Goal: Task Accomplishment & Management: Complete application form

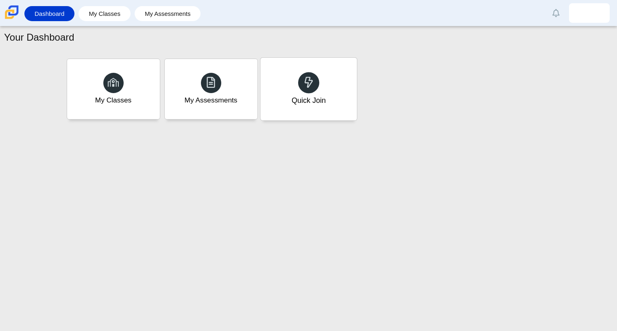
click at [325, 89] on div "Quick Join" at bounding box center [308, 89] width 96 height 63
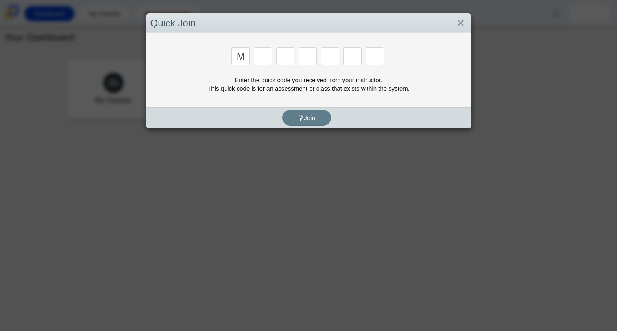
type input "m"
type input "7"
type input "e"
type input "3"
type input "e"
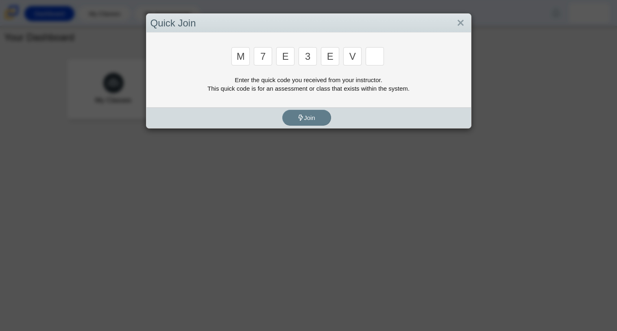
type input "v"
type input "w"
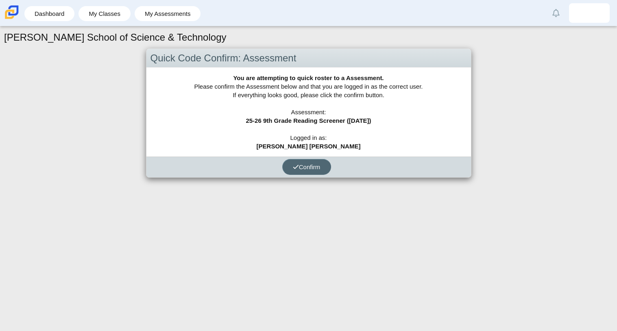
click at [307, 171] on button "Confirm" at bounding box center [306, 167] width 49 height 16
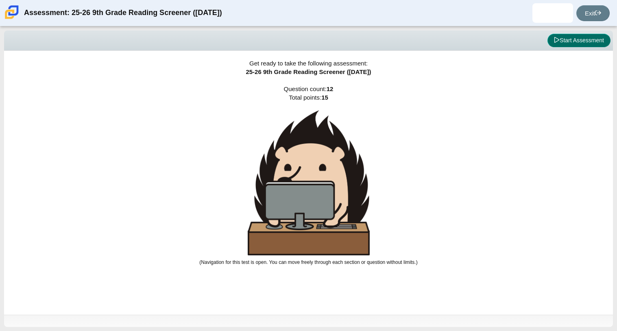
click at [576, 46] on button "Start Assessment" at bounding box center [578, 41] width 63 height 14
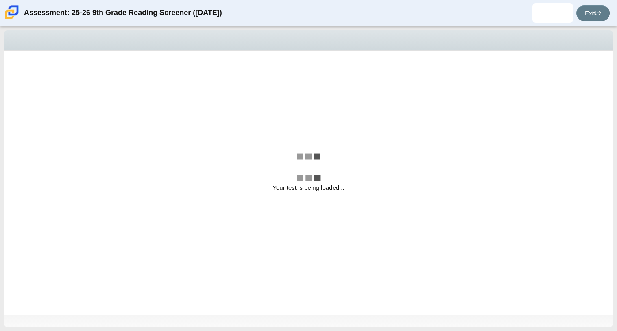
select select "ccc5b315-3c7c-471c-bf90-f22c8299c798"
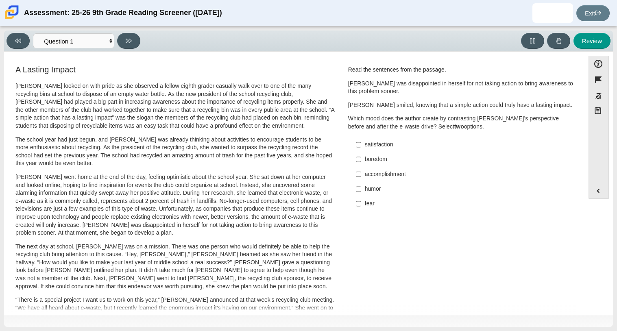
click at [386, 142] on div "satisfaction" at bounding box center [467, 145] width 205 height 8
click at [361, 142] on input "satisfaction satisfaction" at bounding box center [358, 144] width 5 height 15
checkbox input "true"
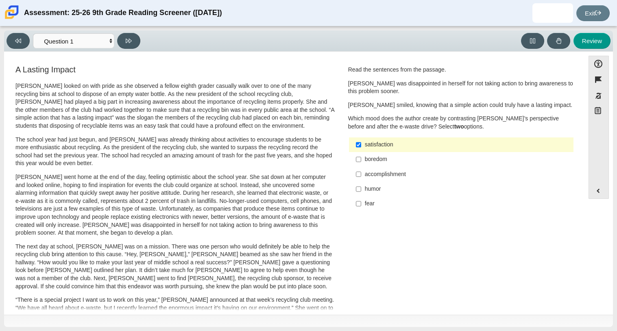
click at [382, 176] on div "accomplishment" at bounding box center [467, 174] width 205 height 8
click at [361, 176] on input "accomplishment accomplishment" at bounding box center [358, 174] width 5 height 15
checkbox input "true"
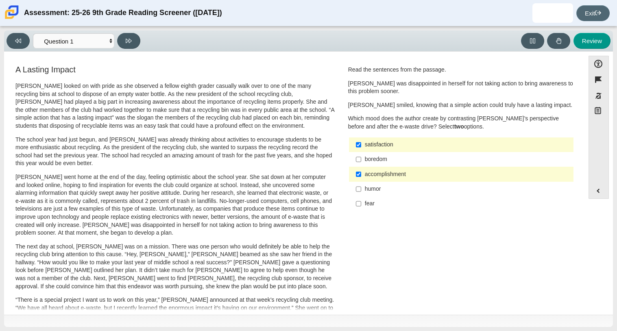
click at [596, 13] on icon at bounding box center [598, 13] width 6 height 6
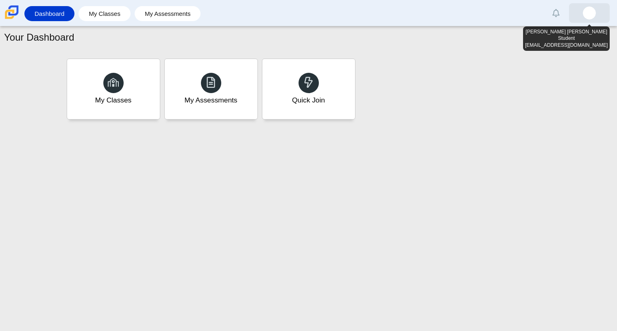
click at [591, 15] on img at bounding box center [589, 13] width 13 height 13
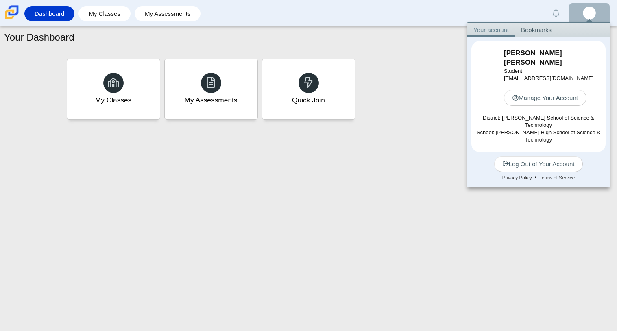
click at [591, 15] on img at bounding box center [589, 13] width 13 height 13
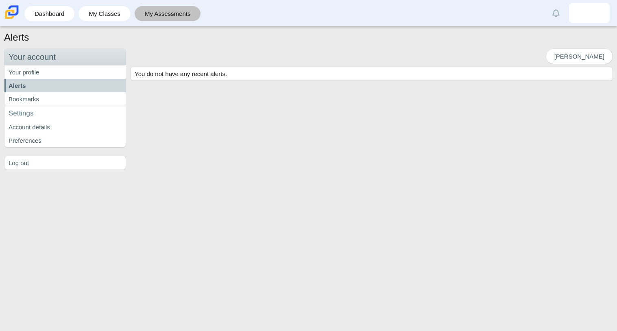
click at [155, 18] on link "My Assessments" at bounding box center [168, 13] width 58 height 15
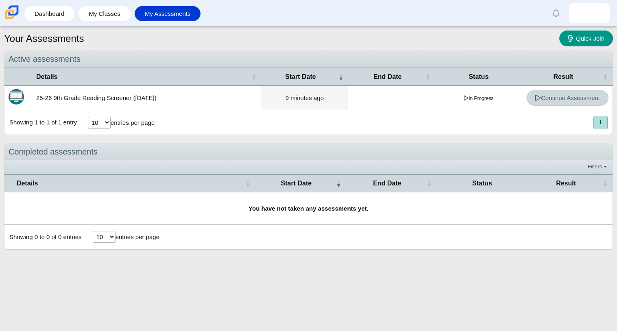
click at [564, 100] on span "Continue Assessment" at bounding box center [567, 97] width 65 height 7
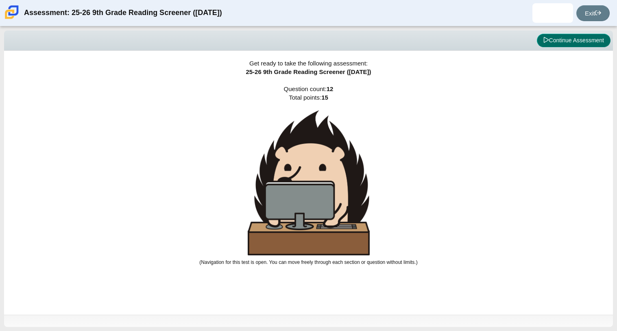
click at [576, 40] on button "Continue Assessment" at bounding box center [574, 41] width 74 height 14
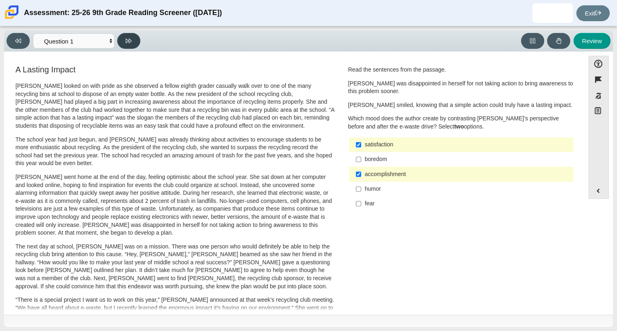
click at [124, 44] on button at bounding box center [128, 41] width 23 height 16
select select "0ff64528-ffd7-428d-b192-babfaadd44e8"
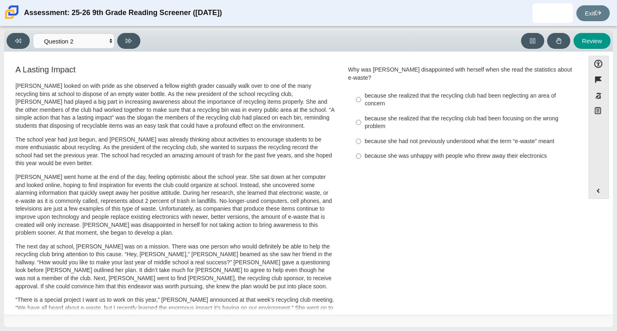
click at [470, 152] on div "because she was unhappy with people who threw away their electronics" at bounding box center [467, 156] width 205 height 8
click at [361, 150] on input "because she was unhappy with people who threw away their electronics because sh…" at bounding box center [358, 156] width 5 height 15
radio input "true"
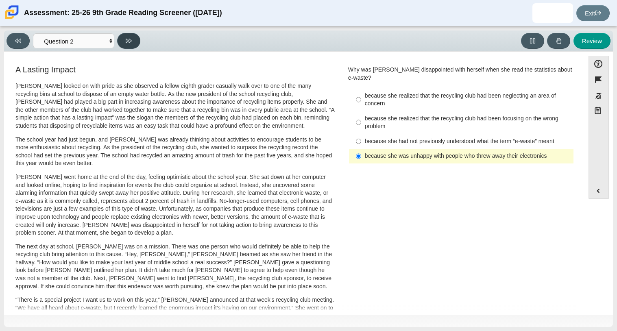
click at [132, 45] on button at bounding box center [128, 41] width 23 height 16
select select "7ce3d843-6974-4858-901c-1ff39630e843"
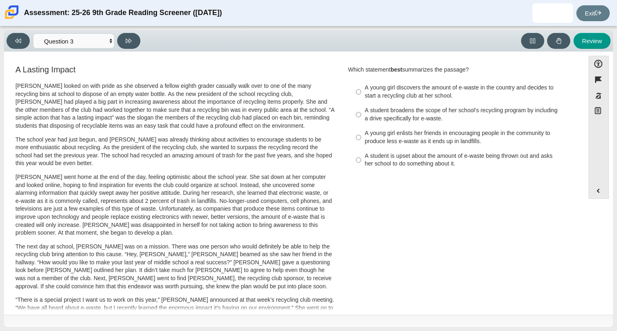
click at [401, 96] on div "A young girl discovers the amount of e-waste in the country and decides to star…" at bounding box center [467, 92] width 205 height 16
click at [361, 96] on input "A young girl discovers the amount of e-waste in the country and decides to star…" at bounding box center [358, 92] width 5 height 23
radio input "true"
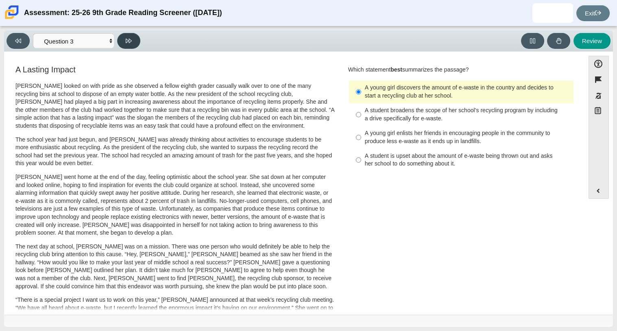
click at [126, 38] on icon at bounding box center [129, 41] width 6 height 6
select select "ca9ea0f1-49c5-4bd1-83b0-472c18652b42"
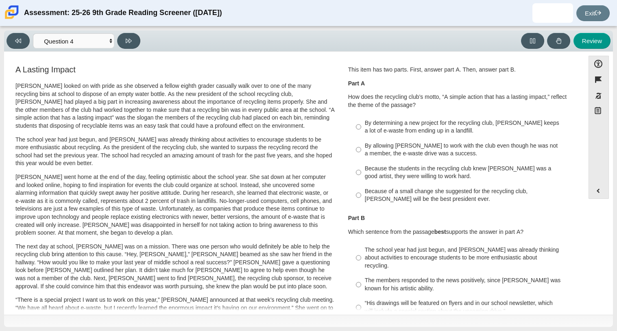
click at [423, 131] on div "By determining a new project for the recycling club, Scarlett keeps a lot of e-…" at bounding box center [467, 127] width 205 height 16
click at [361, 131] on input "By determining a new project for the recycling club, Scarlett keeps a lot of e-…" at bounding box center [358, 126] width 5 height 23
radio input "true"
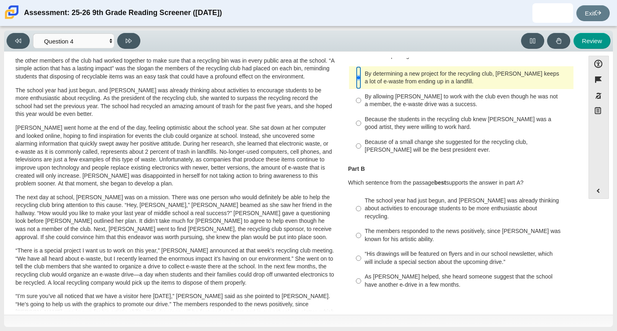
scroll to position [47, 0]
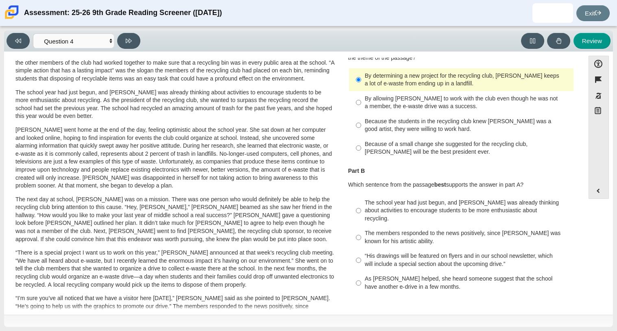
click at [403, 121] on div "Because the students in the recycling club knew Juan Carlos was a good artist, …" at bounding box center [467, 126] width 205 height 16
click at [361, 121] on input "Because the students in the recycling club knew Juan Carlos was a good artist, …" at bounding box center [358, 125] width 5 height 23
radio input "true"
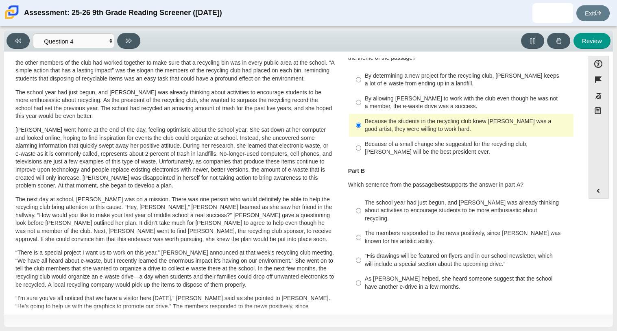
click at [407, 236] on div "The members responded to the news positively, since Juan Carlos was known for h…" at bounding box center [467, 237] width 205 height 16
click at [361, 236] on input "The members responded to the news positively, since Juan Carlos was known for h…" at bounding box center [358, 237] width 5 height 23
radio input "true"
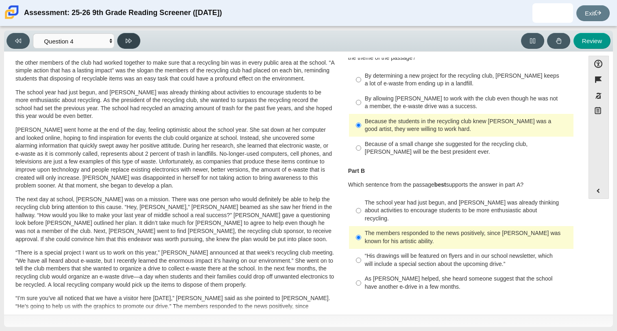
click at [132, 38] on button at bounding box center [128, 41] width 23 height 16
select select "e41f1a79-e29f-4095-8030-a53364015bed"
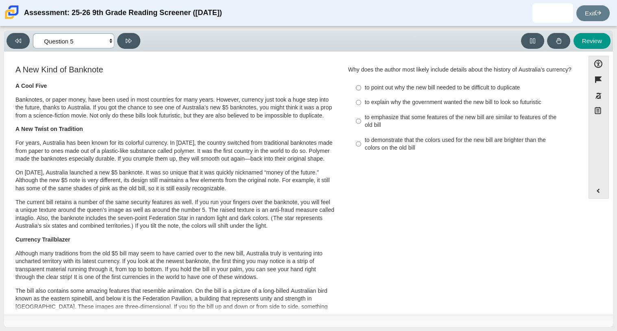
click at [111, 42] on select "Questions Question 1 Question 2 Question 3 Question 4 Question 5 Question 6 Que…" at bounding box center [73, 40] width 81 height 15
click at [111, 41] on select "Questions Question 1 Question 2 Question 3 Question 4 Question 5 Question 6 Que…" at bounding box center [73, 40] width 81 height 15
click at [416, 127] on div "to emphasize that some features of the new bill are similar to features of the …" at bounding box center [467, 121] width 205 height 16
click at [361, 127] on input "to emphasize that some features of the new bill are similar to features of the …" at bounding box center [358, 120] width 5 height 23
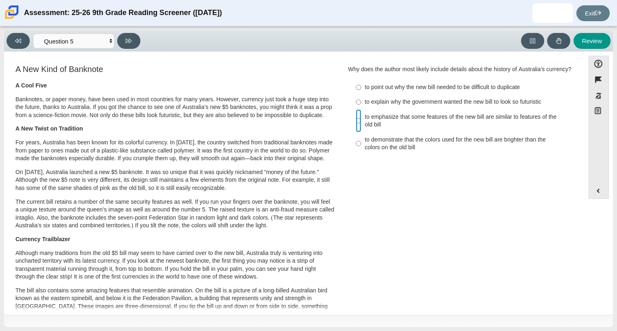
radio input "true"
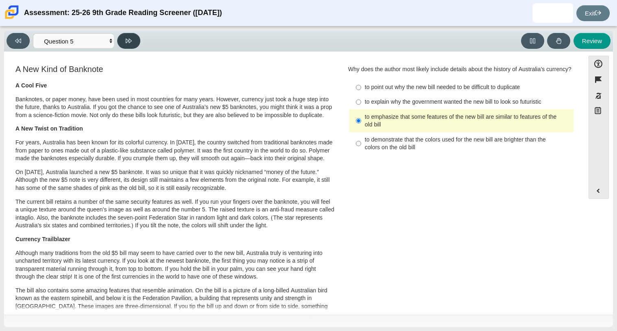
click at [124, 45] on button at bounding box center [128, 41] width 23 height 16
select select "69146e31-7b3d-4a3e-9ce6-f30c24342ae0"
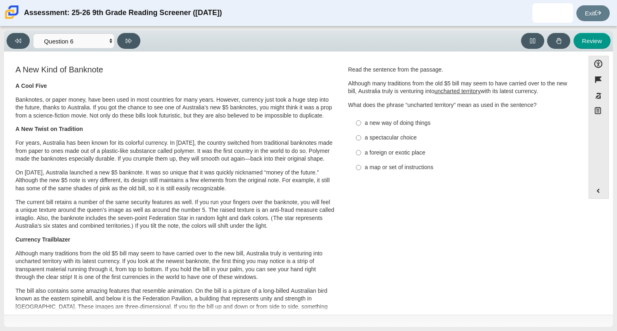
click at [410, 151] on div "a foreign or exotic place" at bounding box center [467, 153] width 205 height 8
click at [361, 151] on input "a foreign or exotic place a foreign or exotic place" at bounding box center [358, 152] width 5 height 15
radio input "true"
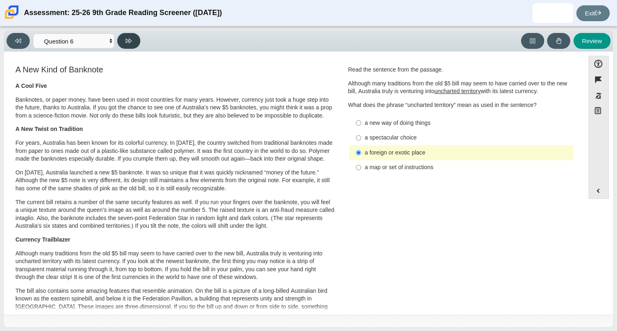
click at [128, 40] on icon at bounding box center [129, 41] width 6 height 4
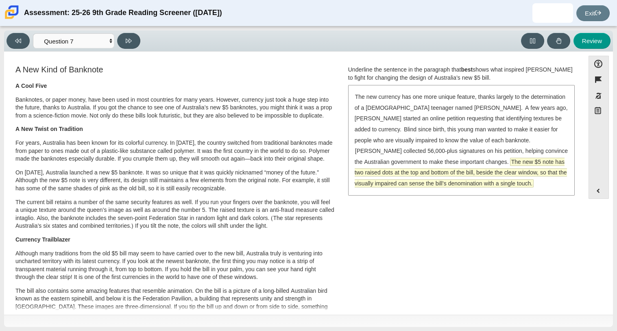
click at [470, 161] on span "The new $5 note has two raised dots at the top and bottom of the bill, beside t…" at bounding box center [461, 172] width 212 height 29
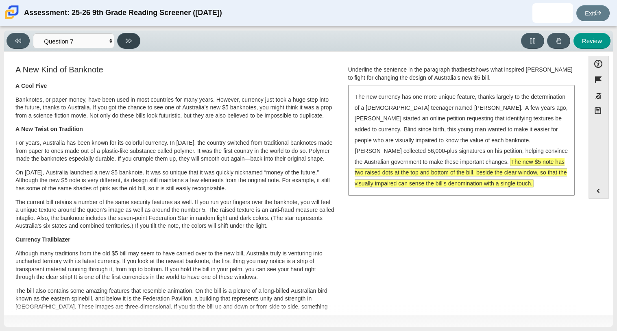
click at [128, 40] on icon at bounding box center [129, 41] width 6 height 4
select select "ea8338c2-a6a3-418e-a305-2b963b54a290"
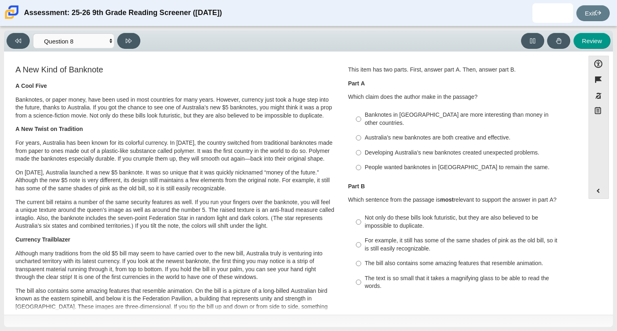
click at [430, 119] on label "Banknotes in Australia are more interesting than money in other countries. Bank…" at bounding box center [461, 119] width 223 height 23
click at [361, 119] on input "Banknotes in Australia are more interesting than money in other countries. Bank…" at bounding box center [358, 119] width 5 height 23
radio input "true"
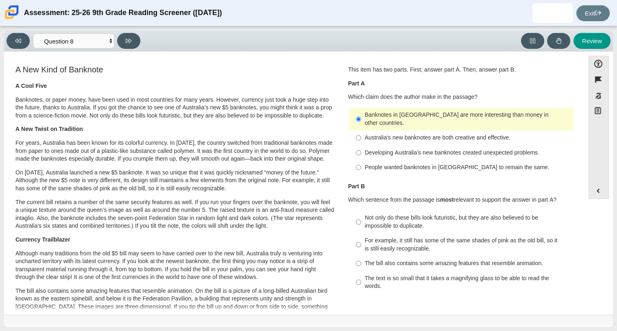
click at [441, 134] on div "Australia’s new banknotes are both creative and effective." at bounding box center [467, 138] width 205 height 8
click at [361, 131] on input "Australia’s new banknotes are both creative and effective. Australia’s new bank…" at bounding box center [358, 138] width 5 height 15
radio input "true"
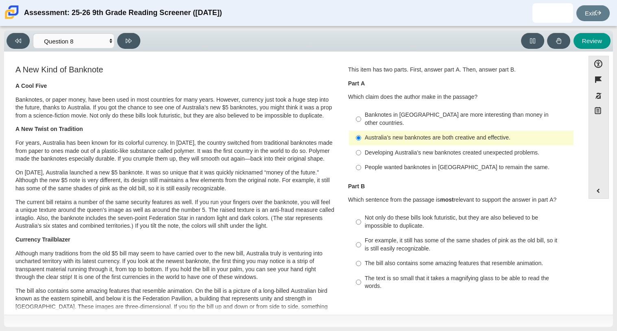
click at [421, 240] on div "For example, it still has some of the same shades of pink as the old bill, so i…" at bounding box center [467, 245] width 205 height 16
click at [361, 240] on input "For example, it still has some of the same shades of pink as the old bill, so i…" at bounding box center [358, 244] width 5 height 23
radio input "true"
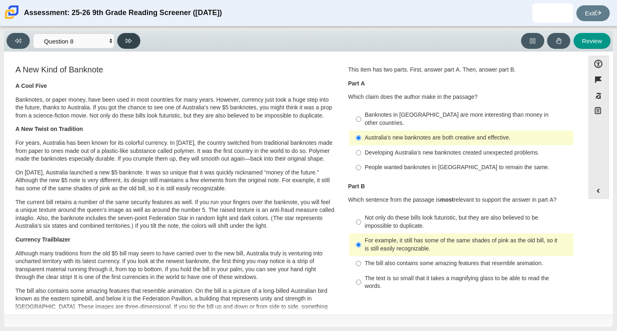
click at [132, 42] on button at bounding box center [128, 41] width 23 height 16
select select "89f058d6-b15c-4ef5-a4b3-fdaffb8868b6"
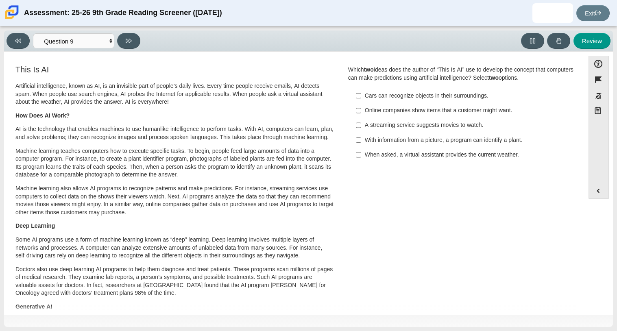
click at [417, 97] on div "Cars can recognize objects in their surroundings." at bounding box center [467, 96] width 205 height 8
click at [361, 97] on input "Cars can recognize objects in their surroundings. Cars can recognize objects in…" at bounding box center [358, 95] width 5 height 15
checkbox input "true"
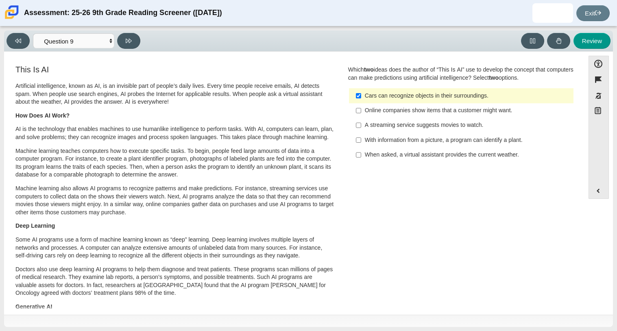
click at [391, 111] on div "Online companies show items that a customer might want." at bounding box center [467, 111] width 205 height 8
click at [361, 111] on input "Online companies show items that a customer might want. Online companies show i…" at bounding box center [358, 110] width 5 height 15
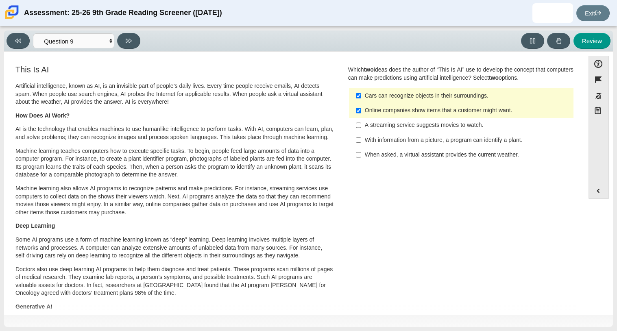
click at [352, 112] on label "Online companies show items that a customer might want. Online companies show i…" at bounding box center [461, 110] width 223 height 15
click at [356, 112] on input "Online companies show items that a customer might want. Online companies show i…" at bounding box center [358, 110] width 5 height 15
checkbox input "false"
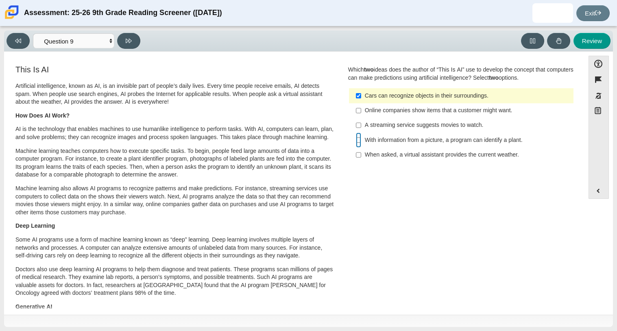
click at [358, 141] on input "With information from a picture, a program can identify a plant. With informati…" at bounding box center [358, 140] width 5 height 15
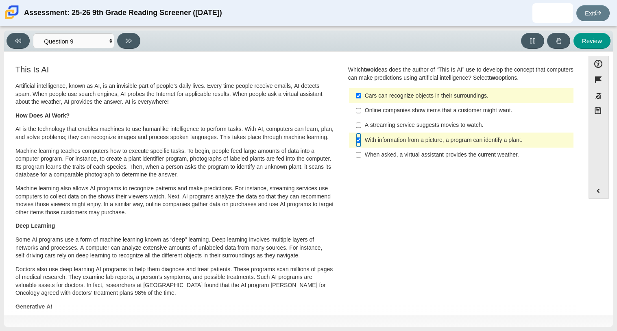
click at [356, 139] on input "With information from a picture, a program can identify a plant. With informati…" at bounding box center [358, 140] width 5 height 15
checkbox input "false"
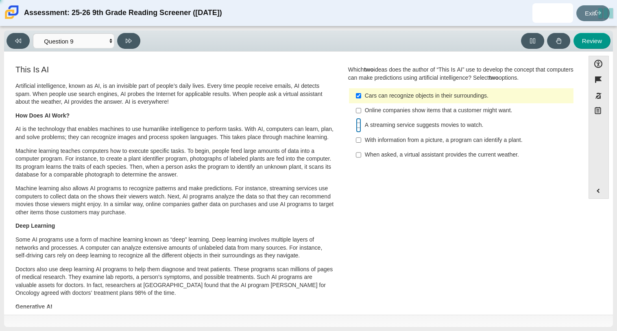
click at [357, 127] on input "A streaming service suggests movies to watch. A streaming service suggests movi…" at bounding box center [358, 125] width 5 height 15
checkbox input "true"
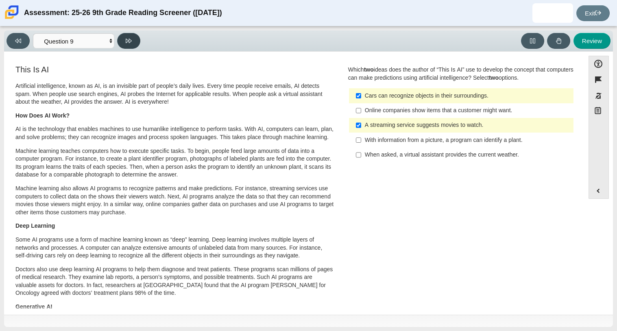
click at [128, 39] on icon at bounding box center [129, 41] width 6 height 4
select select "cdf3c14e-a918-44d1-9b63-3db0fa81641e"
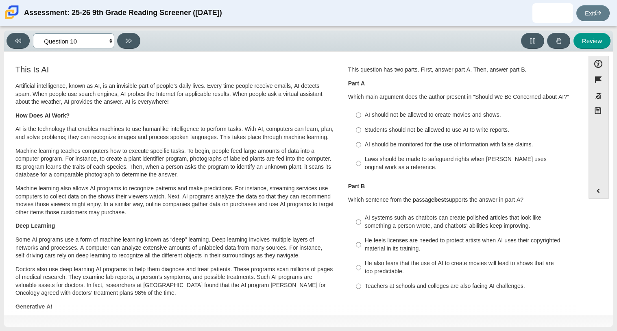
click at [105, 41] on select "Questions Question 1 Question 2 Question 3 Question 4 Question 5 Question 6 Que…" at bounding box center [73, 40] width 81 height 15
click at [111, 41] on select "Questions Question 1 Question 2 Question 3 Question 4 Question 5 Question 6 Que…" at bounding box center [73, 40] width 81 height 15
click at [420, 118] on div "AI should not be allowed to create movies and shows." at bounding box center [467, 115] width 205 height 8
click at [361, 118] on input "AI should not be allowed to create movies and shows. AI should not be allowed t…" at bounding box center [358, 115] width 5 height 15
radio input "true"
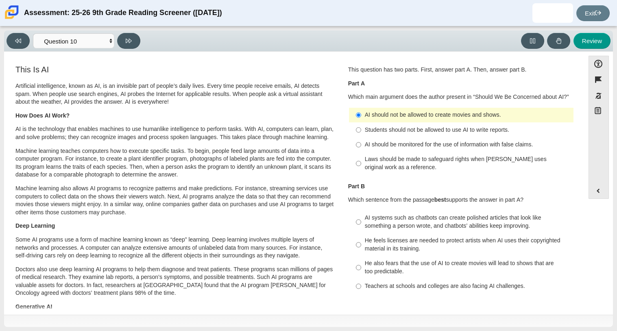
click at [435, 130] on div "Students should not be allowed to use AI to write reports." at bounding box center [467, 130] width 205 height 8
click at [361, 130] on input "Students should not be allowed to use AI to write reports. Students should not …" at bounding box center [358, 129] width 5 height 15
radio input "true"
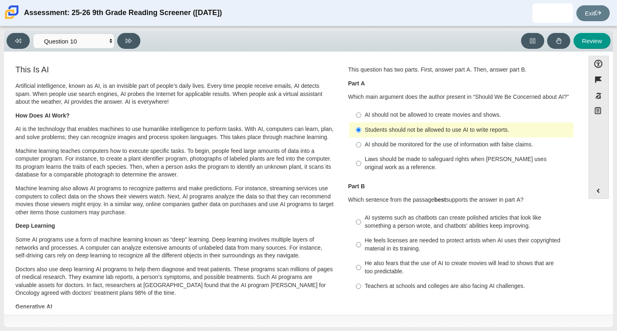
click at [425, 229] on div "AI systems such as chatbots can create polished articles that look like somethi…" at bounding box center [467, 222] width 205 height 16
click at [361, 229] on input "AI systems such as chatbots can create polished articles that look like somethi…" at bounding box center [358, 222] width 5 height 23
radio input "true"
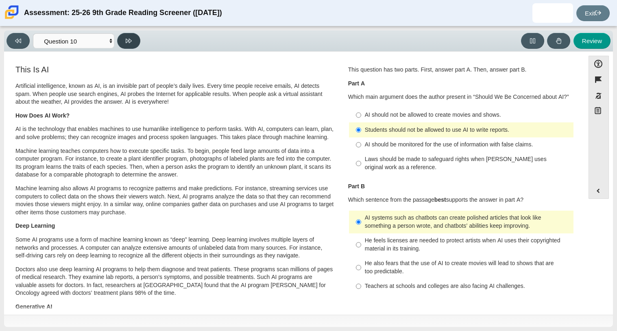
click at [130, 44] on button at bounding box center [128, 41] width 23 height 16
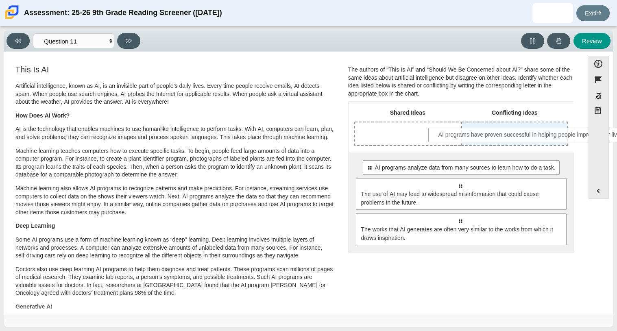
drag, startPoint x: 407, startPoint y: 165, endPoint x: 479, endPoint y: 132, distance: 79.5
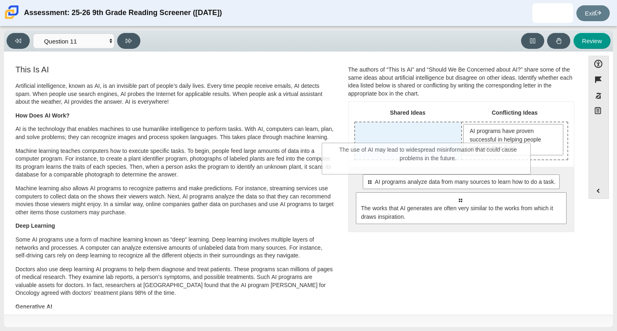
drag, startPoint x: 449, startPoint y: 193, endPoint x: 417, endPoint y: 139, distance: 62.3
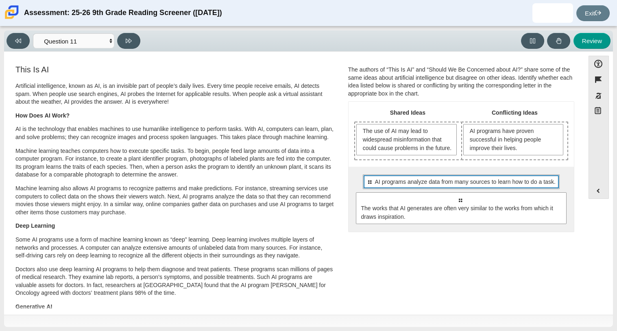
drag, startPoint x: 441, startPoint y: 185, endPoint x: 464, endPoint y: 176, distance: 24.5
click at [464, 176] on div "Select to move response to a response input area. AI programs analyze data from…" at bounding box center [460, 199] width 225 height 65
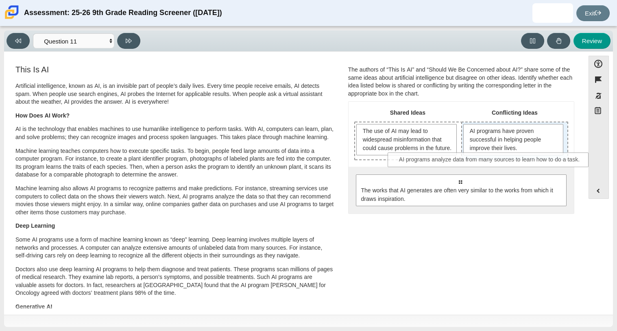
drag, startPoint x: 472, startPoint y: 186, endPoint x: 502, endPoint y: 155, distance: 43.7
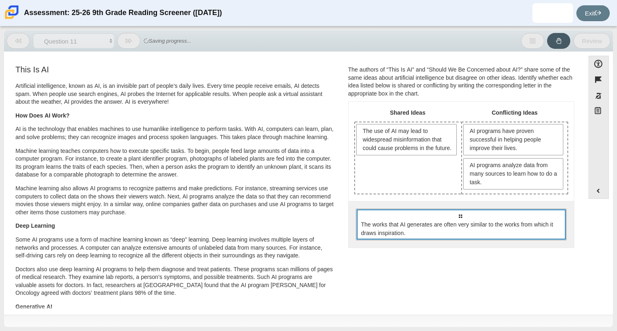
drag, startPoint x: 418, startPoint y: 231, endPoint x: 393, endPoint y: 203, distance: 37.4
click at [393, 203] on div "Select to move response to a response input area. The works that AI generates a…" at bounding box center [460, 224] width 225 height 47
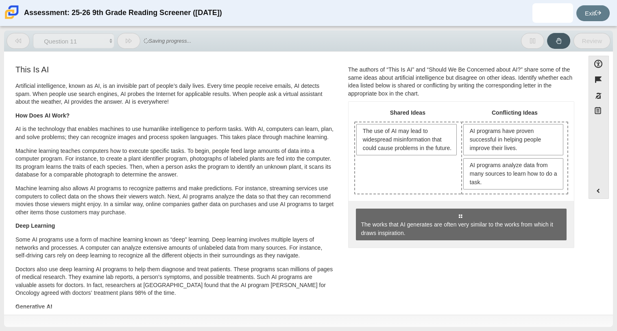
click at [392, 202] on div "Select to move response to a response input area. The works that AI generates a…" at bounding box center [460, 224] width 225 height 47
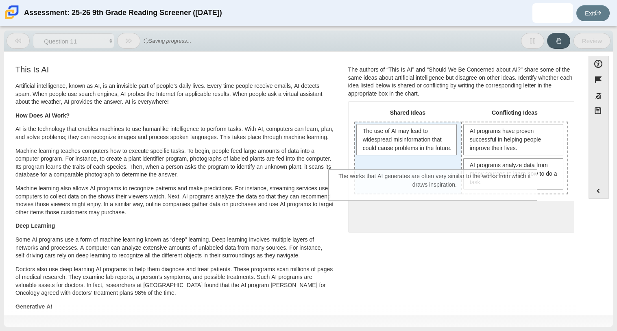
drag, startPoint x: 425, startPoint y: 217, endPoint x: 400, endPoint y: 178, distance: 46.5
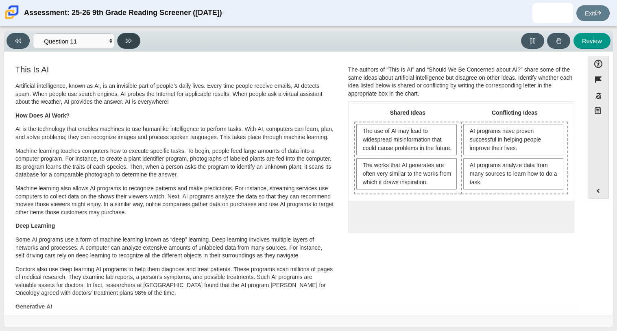
click at [130, 43] on icon at bounding box center [129, 41] width 6 height 6
select select "c3effed4-44ce-4a19-bd96-1787f34e9b4c"
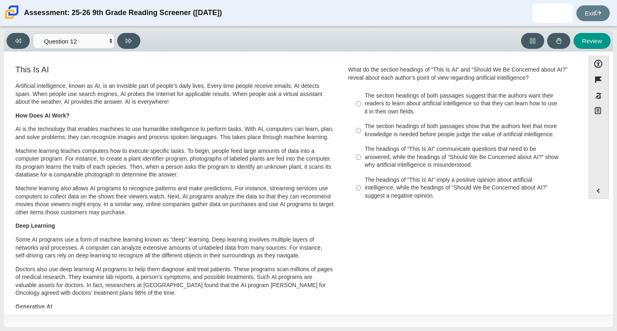
click at [462, 104] on div "The section headings of both passages suggest that the authors want their reade…" at bounding box center [467, 104] width 205 height 24
click at [361, 104] on input "The section headings of both passages suggest that the authors want their reade…" at bounding box center [358, 103] width 5 height 31
radio input "true"
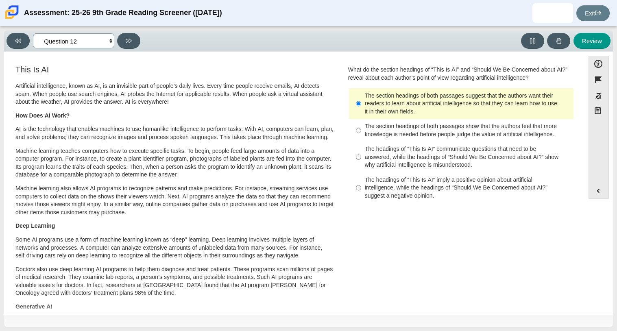
click at [110, 42] on select "Questions Question 1 Question 2 Question 3 Question 4 Question 5 Question 6 Que…" at bounding box center [73, 40] width 81 height 15
click at [130, 43] on icon at bounding box center [129, 41] width 6 height 6
select select "review"
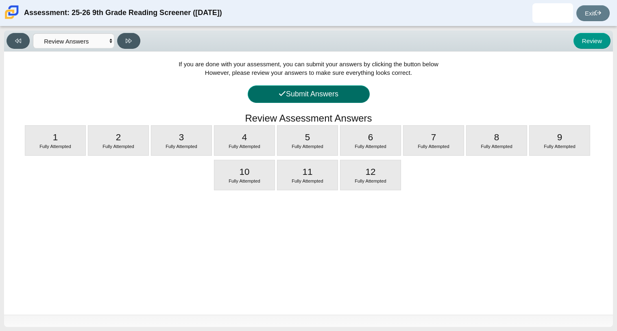
click at [302, 93] on button "Submit Answers" at bounding box center [309, 93] width 122 height 17
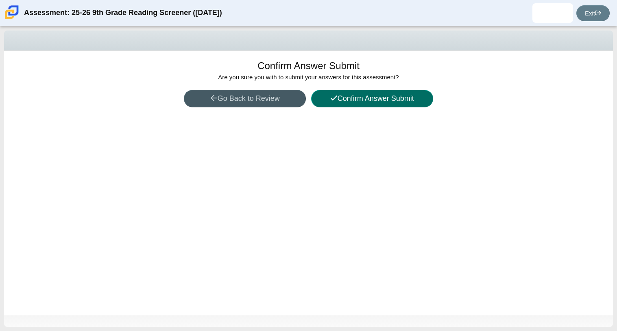
click at [344, 95] on button "Confirm Answer Submit" at bounding box center [372, 98] width 122 height 17
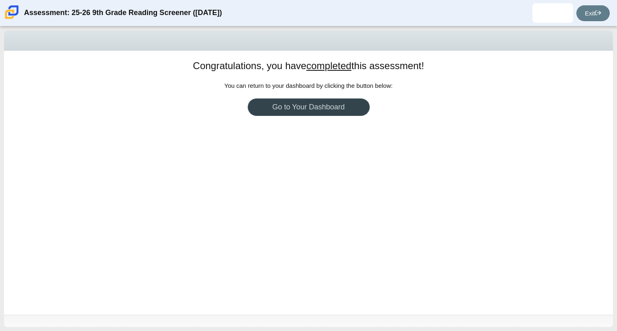
click at [308, 113] on link "Go to Your Dashboard" at bounding box center [309, 106] width 122 height 17
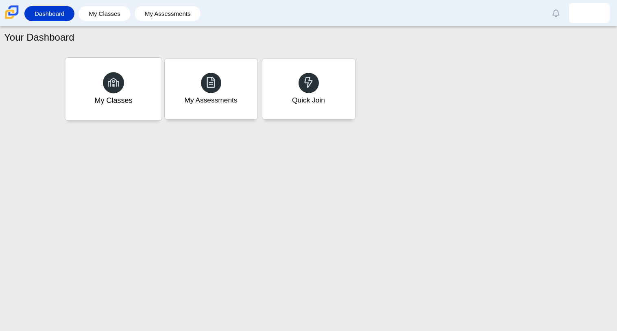
click at [129, 83] on div "My Classes" at bounding box center [113, 89] width 96 height 63
